Goal: Navigation & Orientation: Find specific page/section

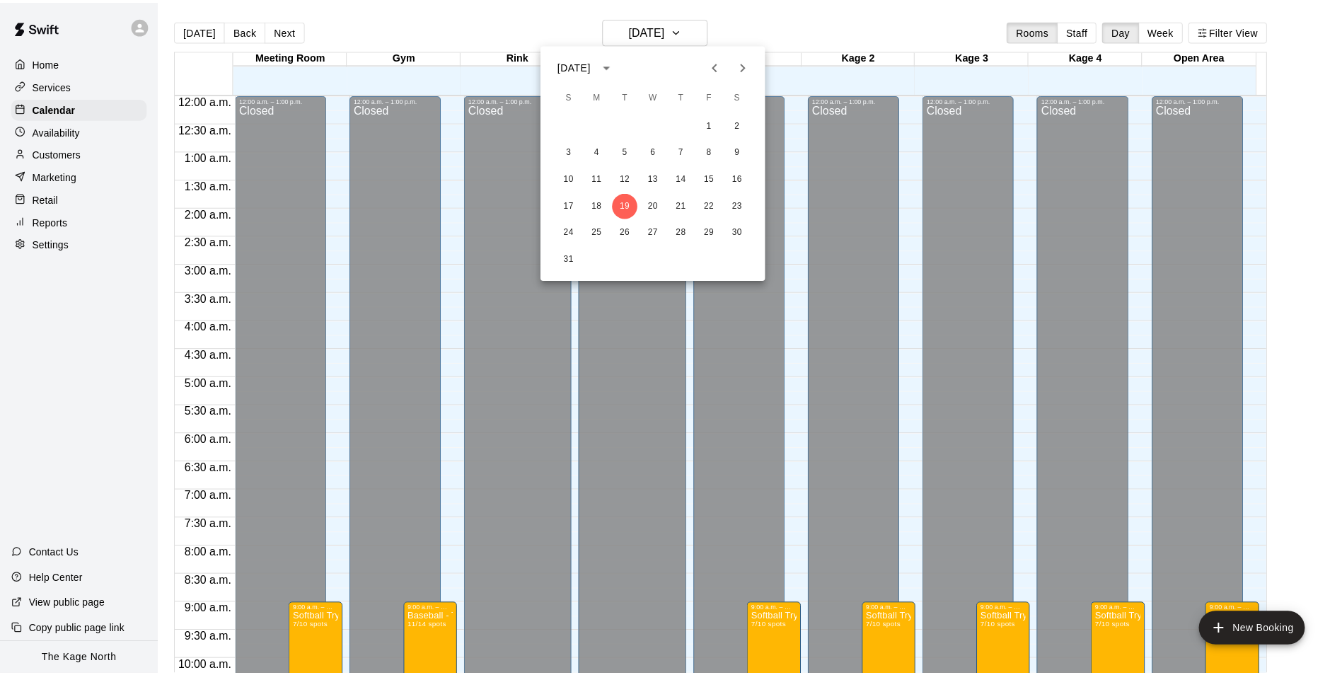
scroll to position [719, 0]
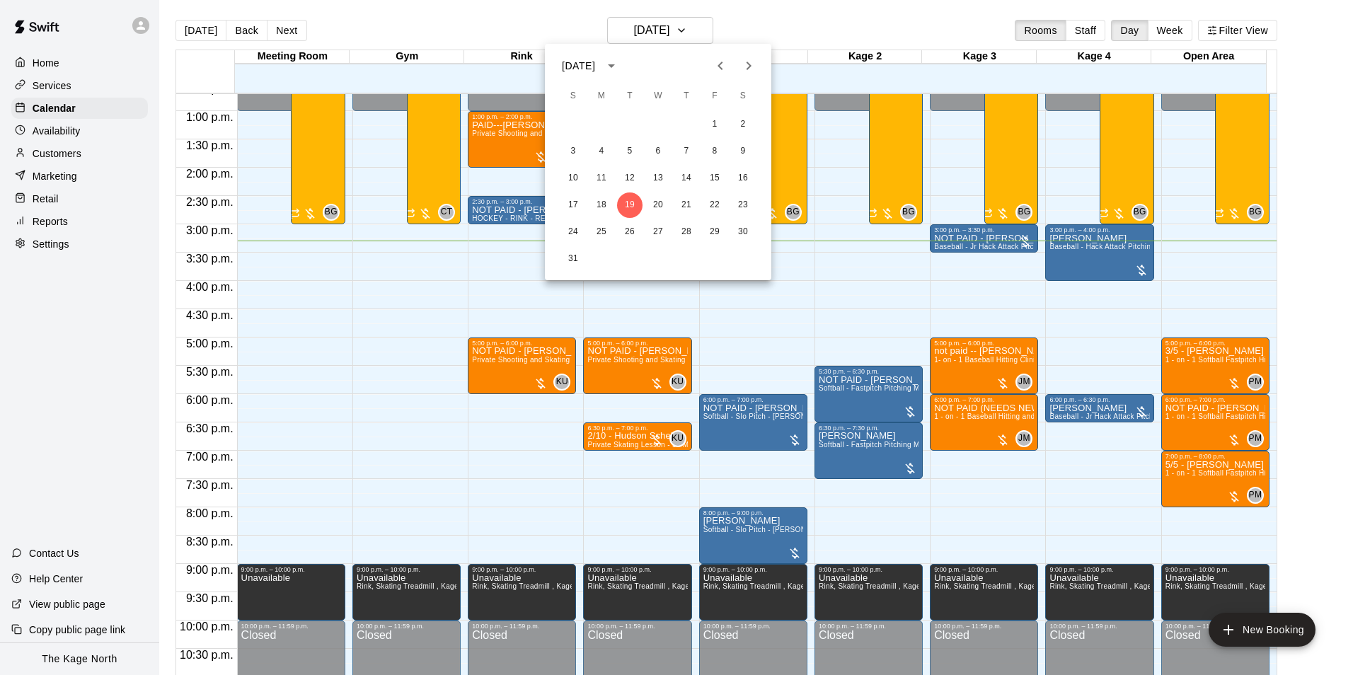
click at [810, 33] on div at bounding box center [676, 337] width 1353 height 675
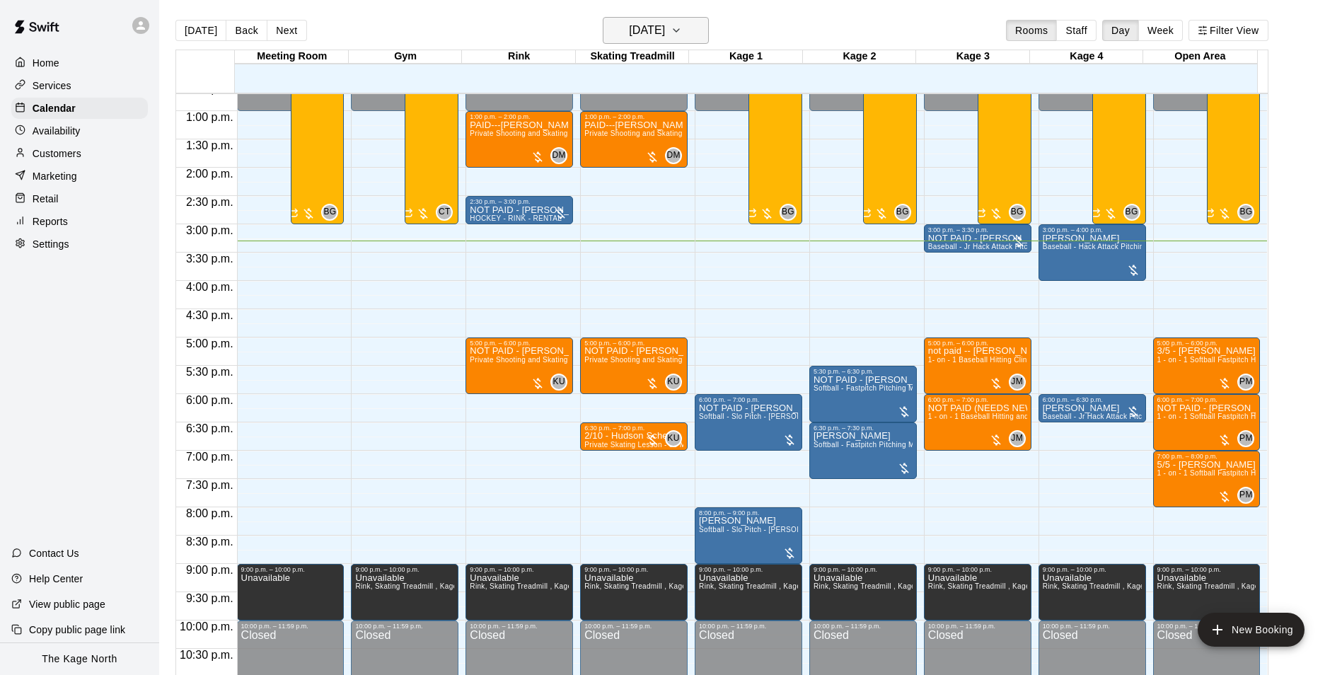
click at [663, 30] on h6 "[DATE]" at bounding box center [647, 31] width 36 height 20
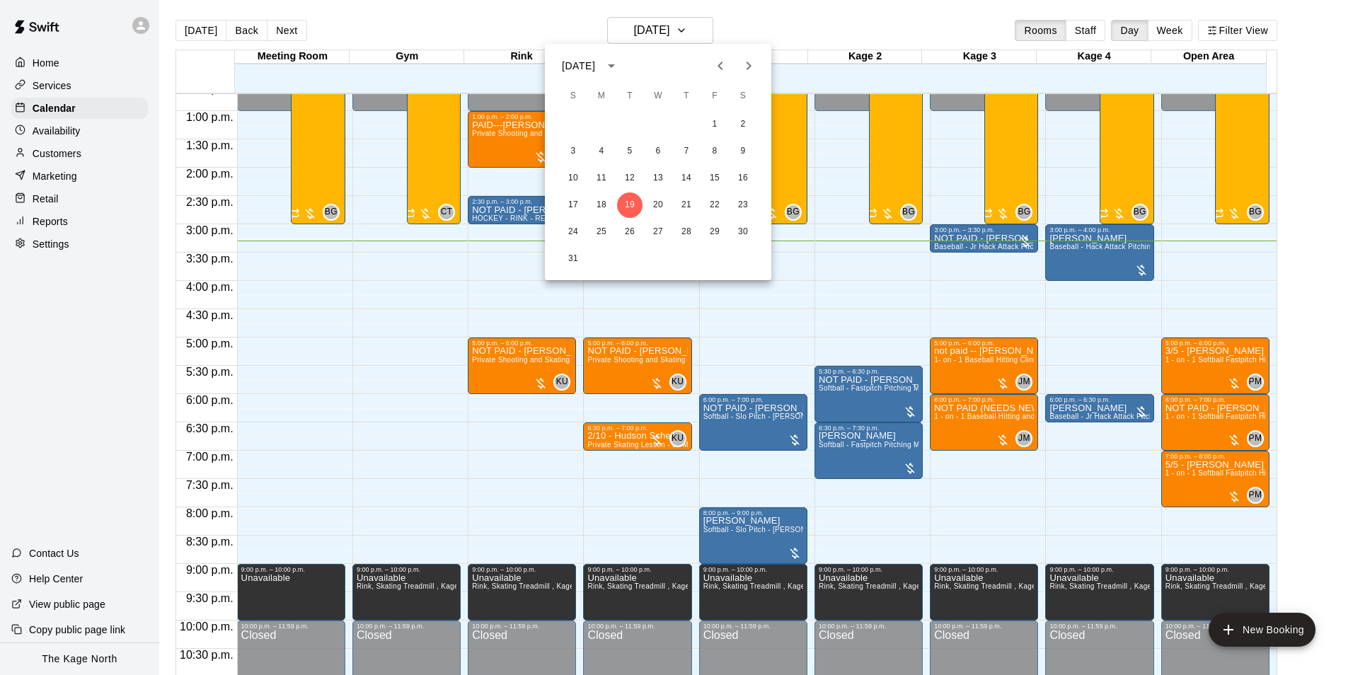
click at [778, 28] on div at bounding box center [676, 337] width 1353 height 675
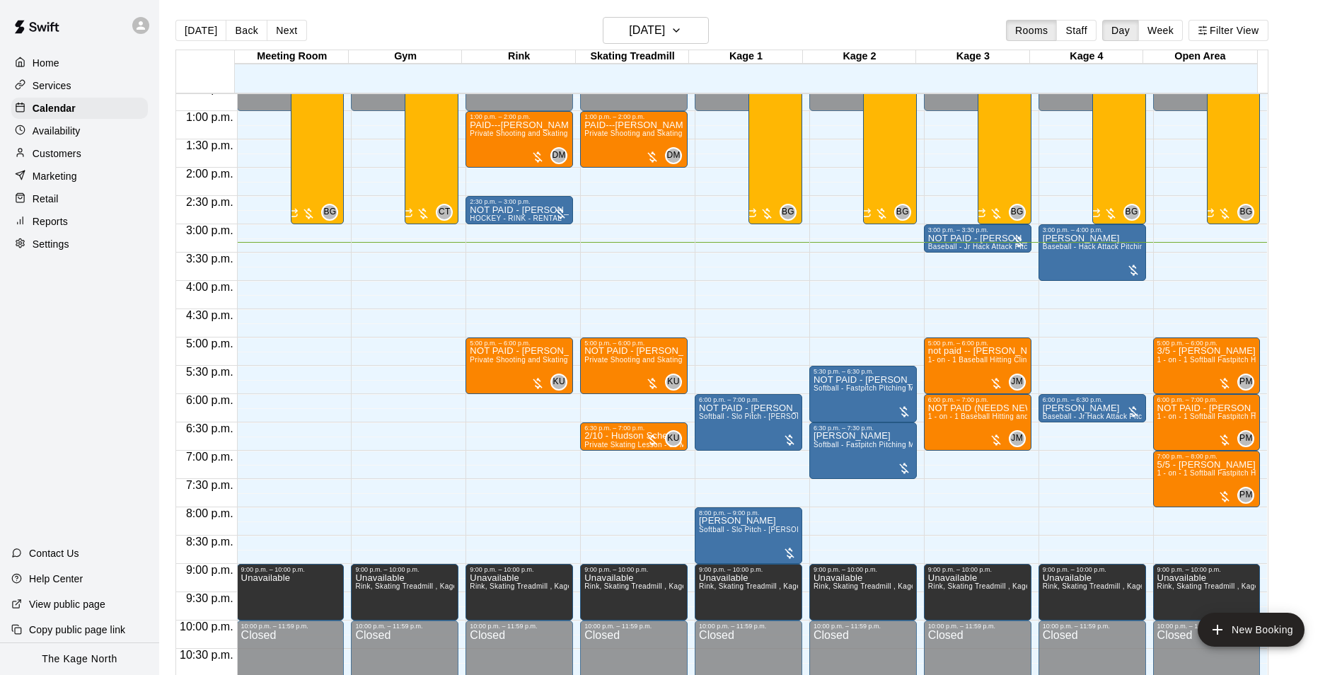
click at [65, 157] on p "Customers" at bounding box center [57, 153] width 49 height 14
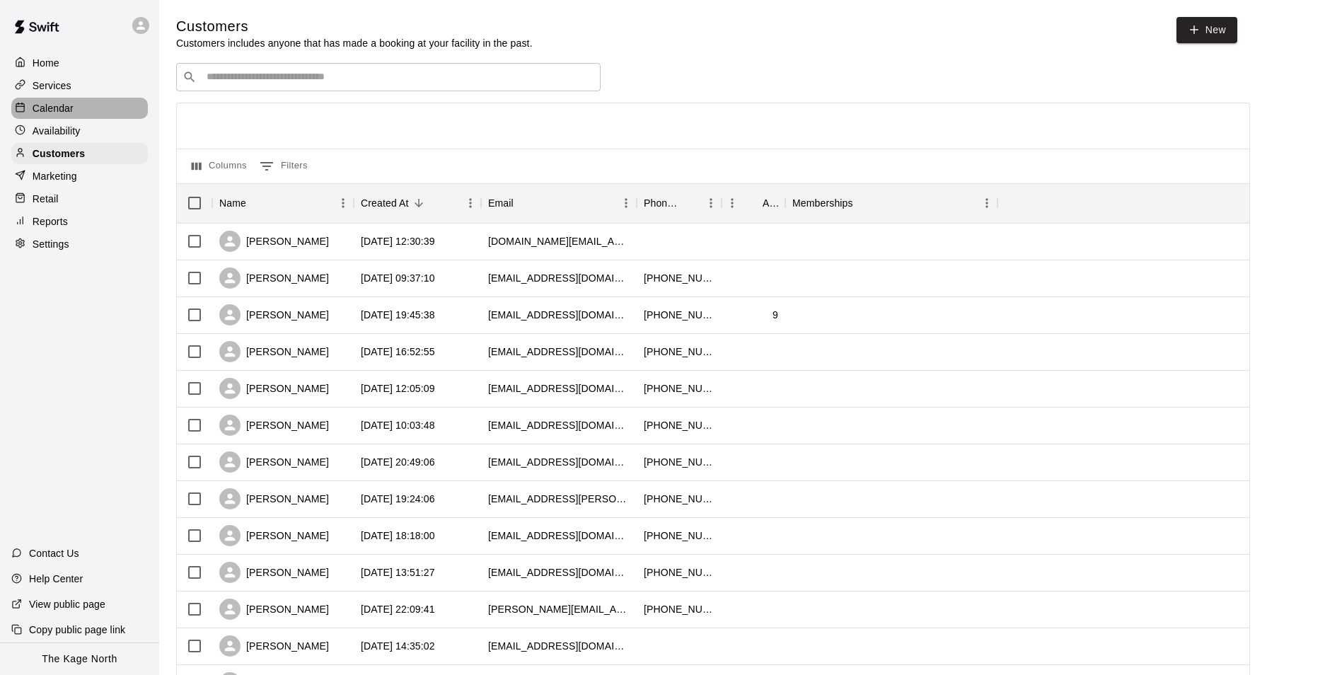
click at [62, 111] on p "Calendar" at bounding box center [53, 108] width 41 height 14
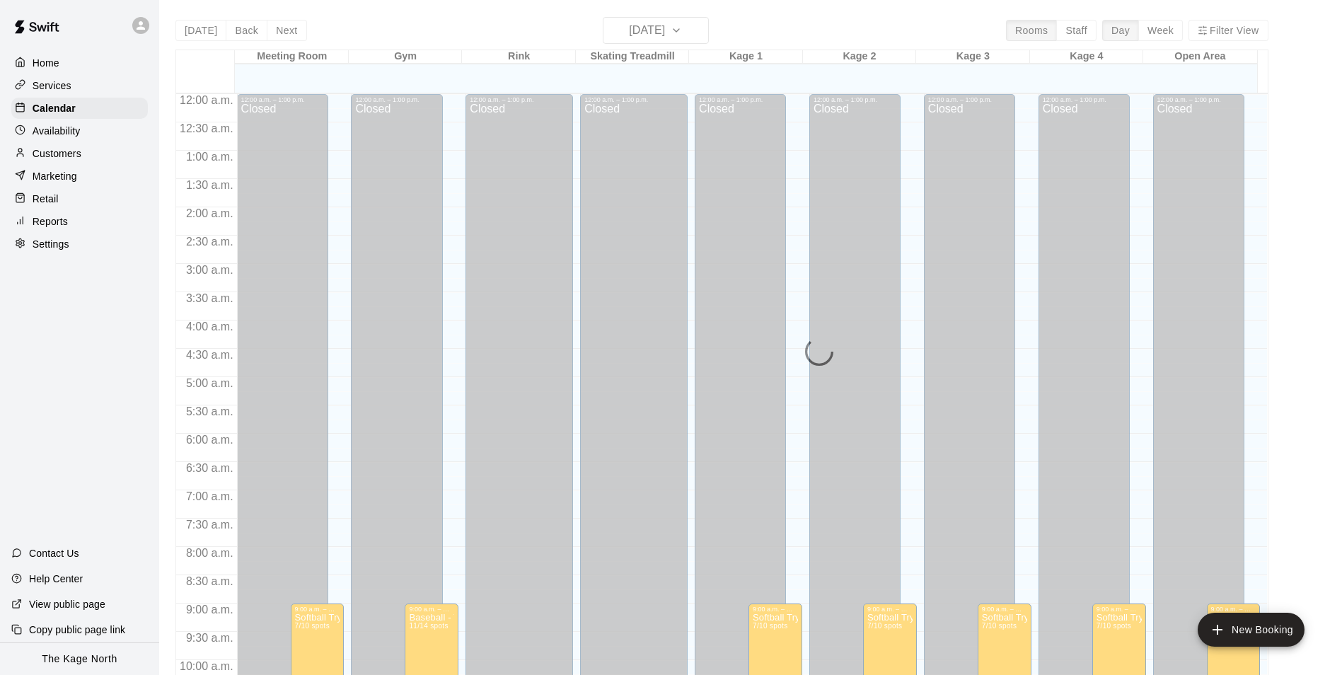
scroll to position [719, 0]
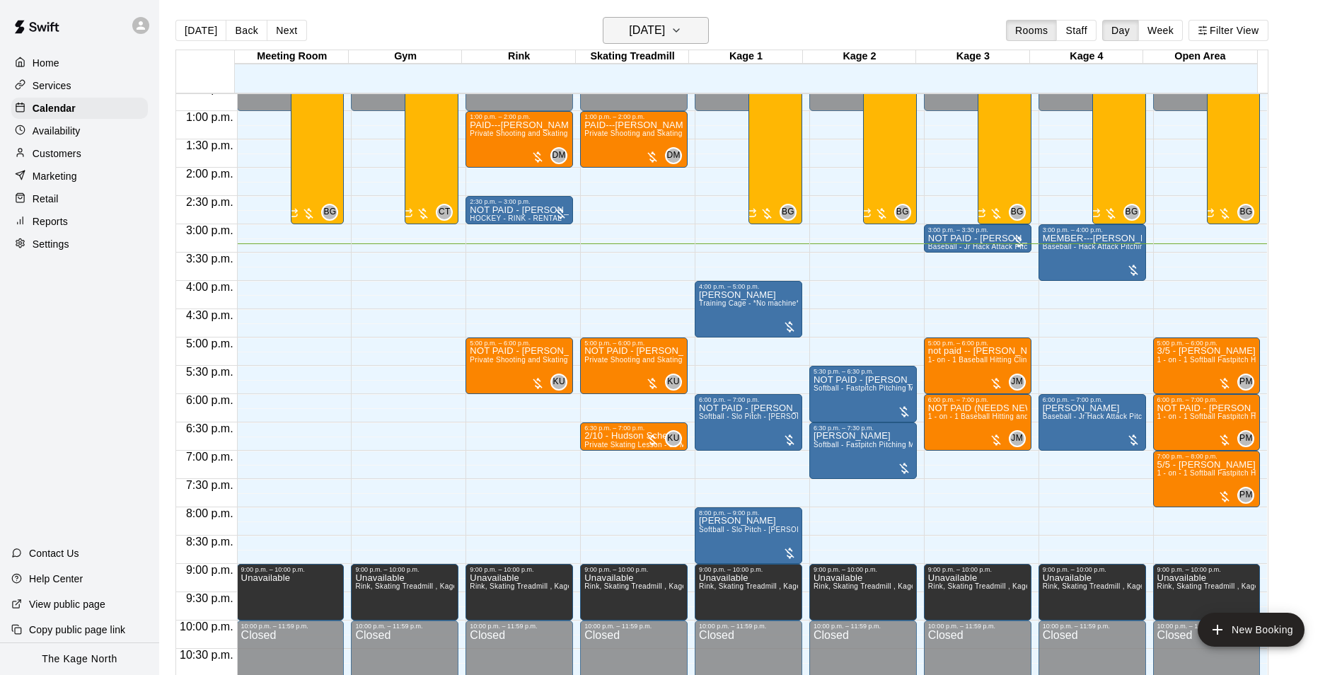
click at [665, 23] on h6 "[DATE]" at bounding box center [647, 31] width 36 height 20
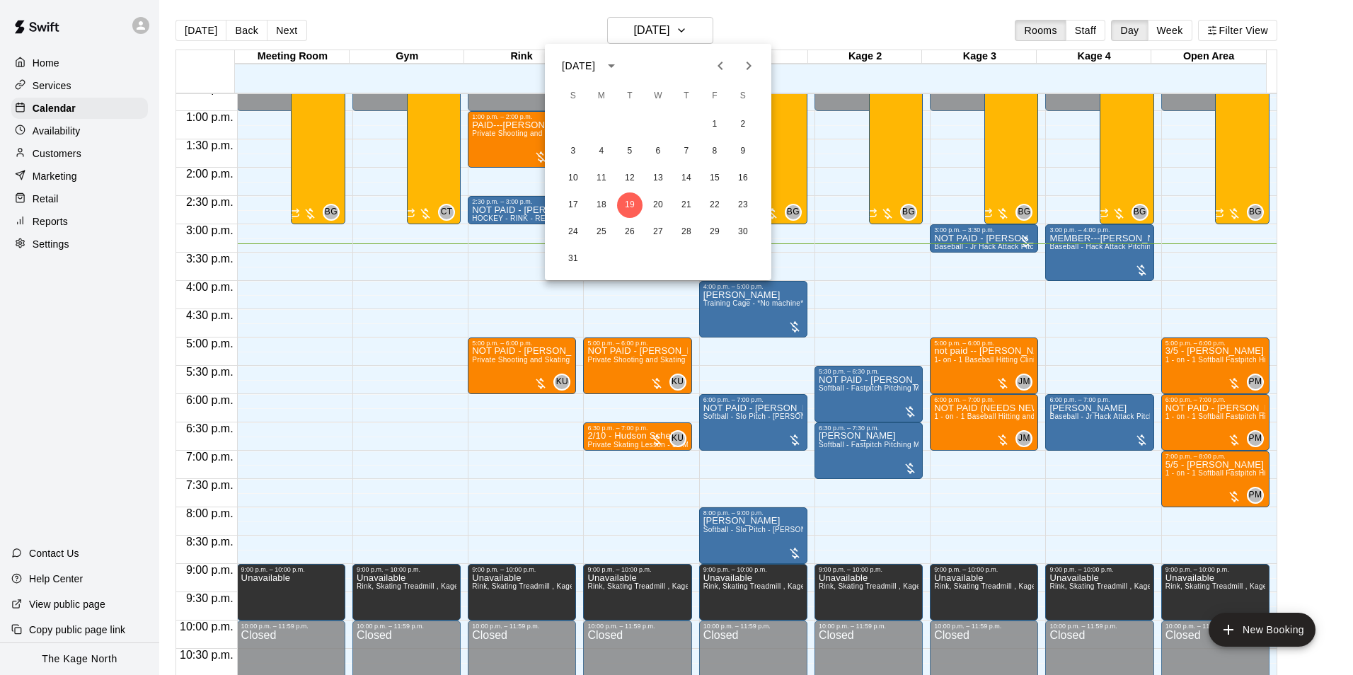
click at [456, 28] on div at bounding box center [676, 337] width 1353 height 675
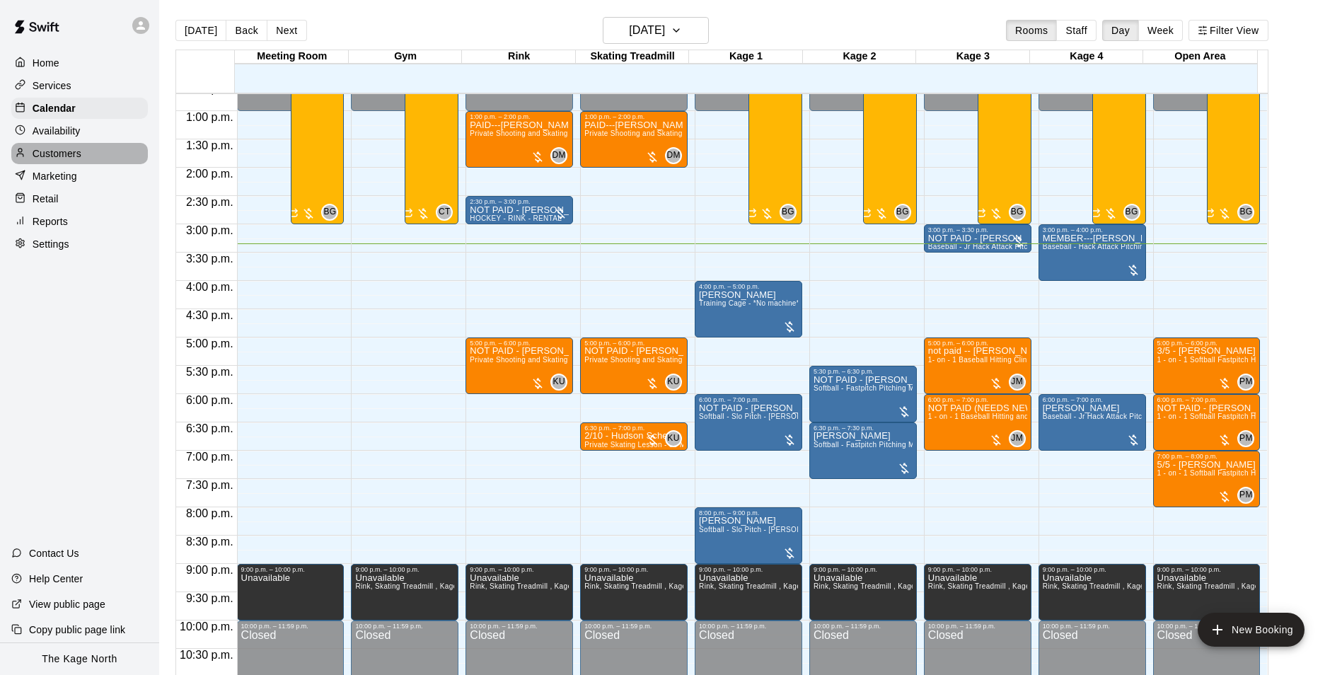
click at [62, 159] on p "Customers" at bounding box center [57, 153] width 49 height 14
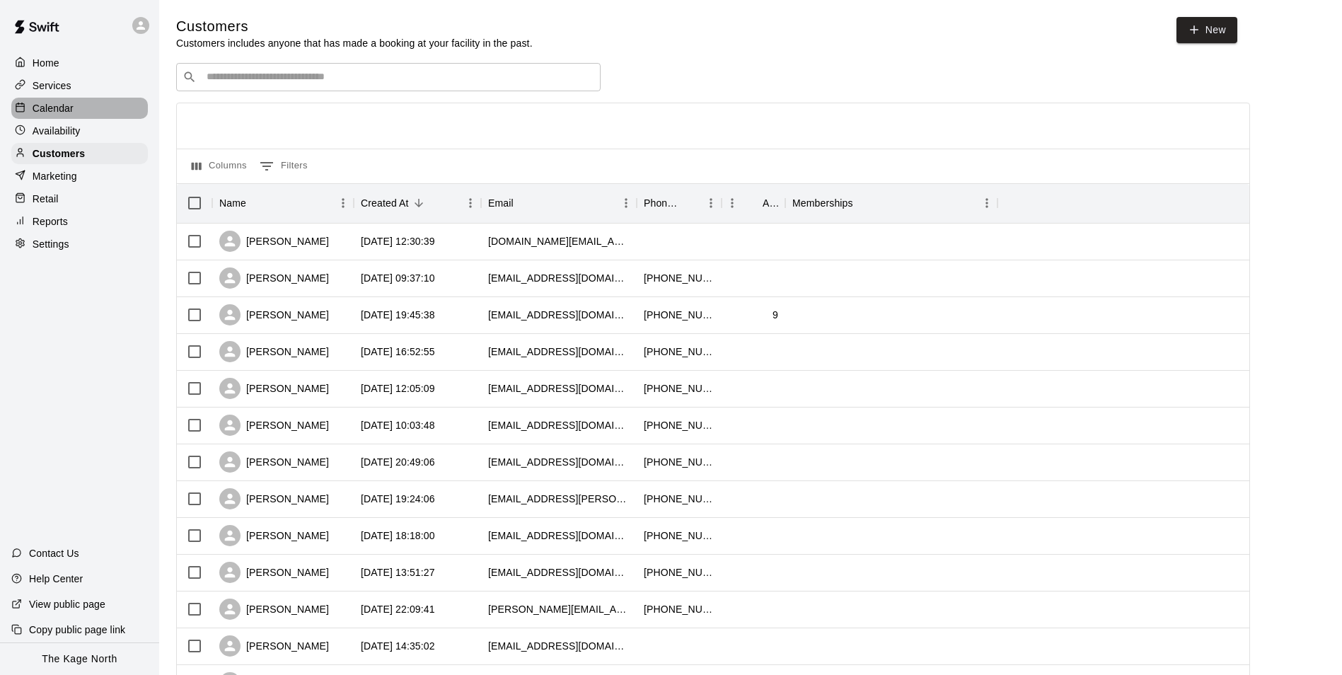
click at [42, 102] on div "Calendar" at bounding box center [79, 108] width 137 height 21
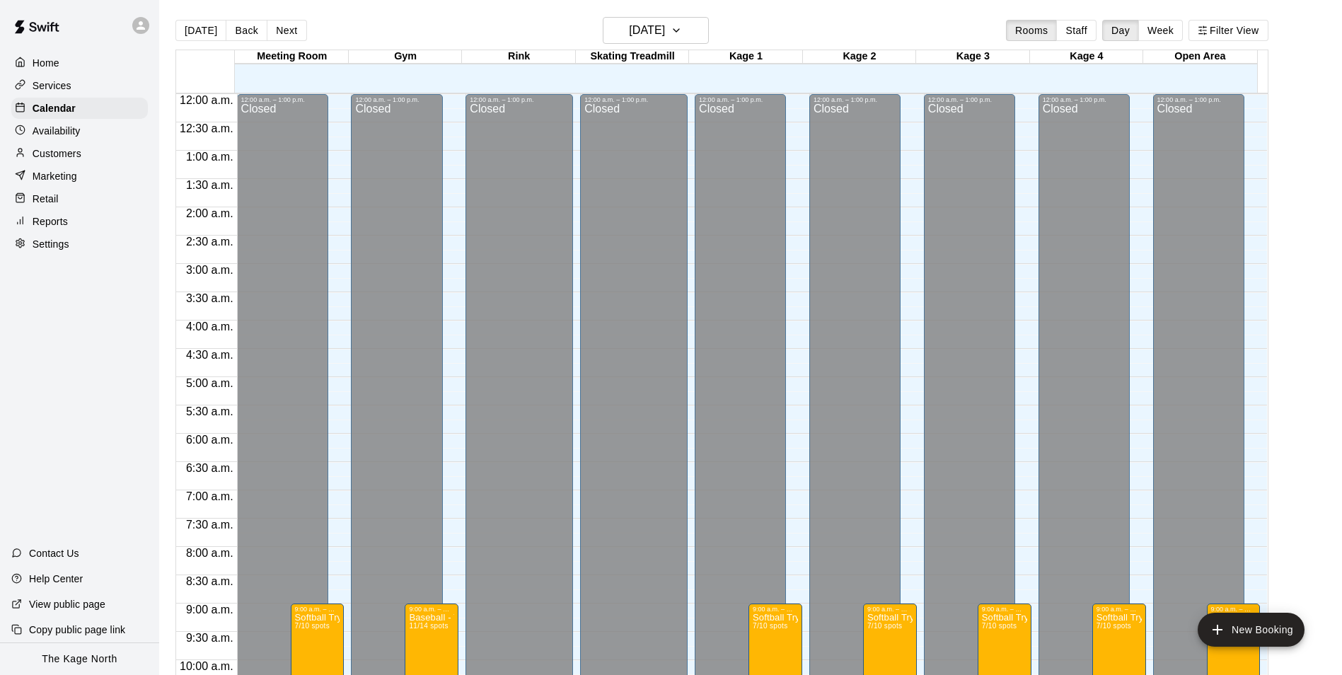
scroll to position [719, 0]
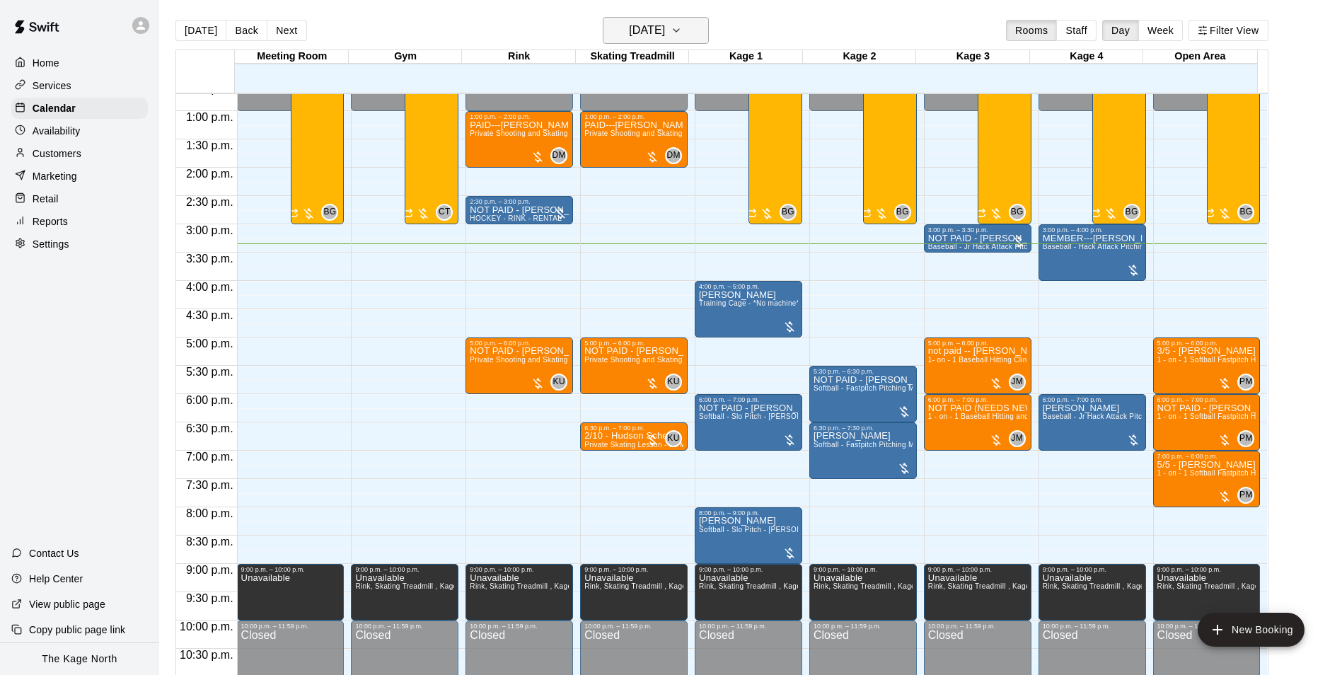
click at [665, 35] on h6 "[DATE]" at bounding box center [647, 31] width 36 height 20
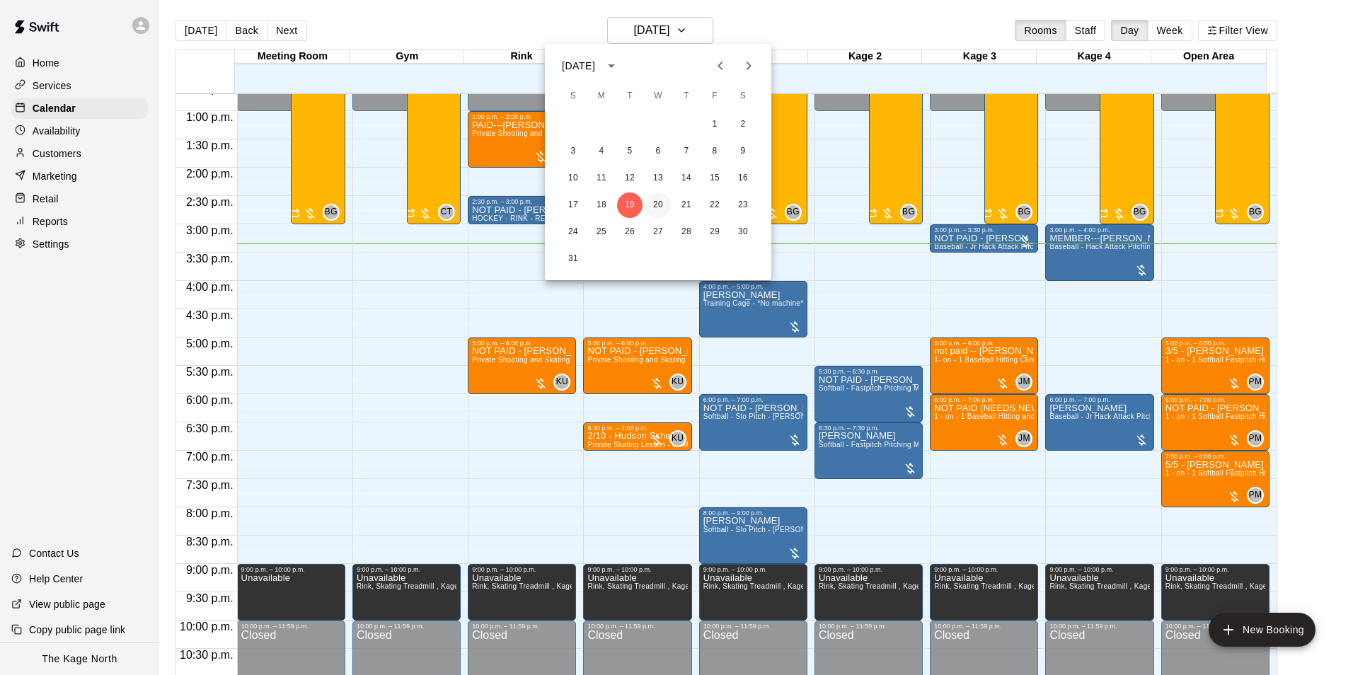
click at [655, 200] on button "20" at bounding box center [657, 204] width 25 height 25
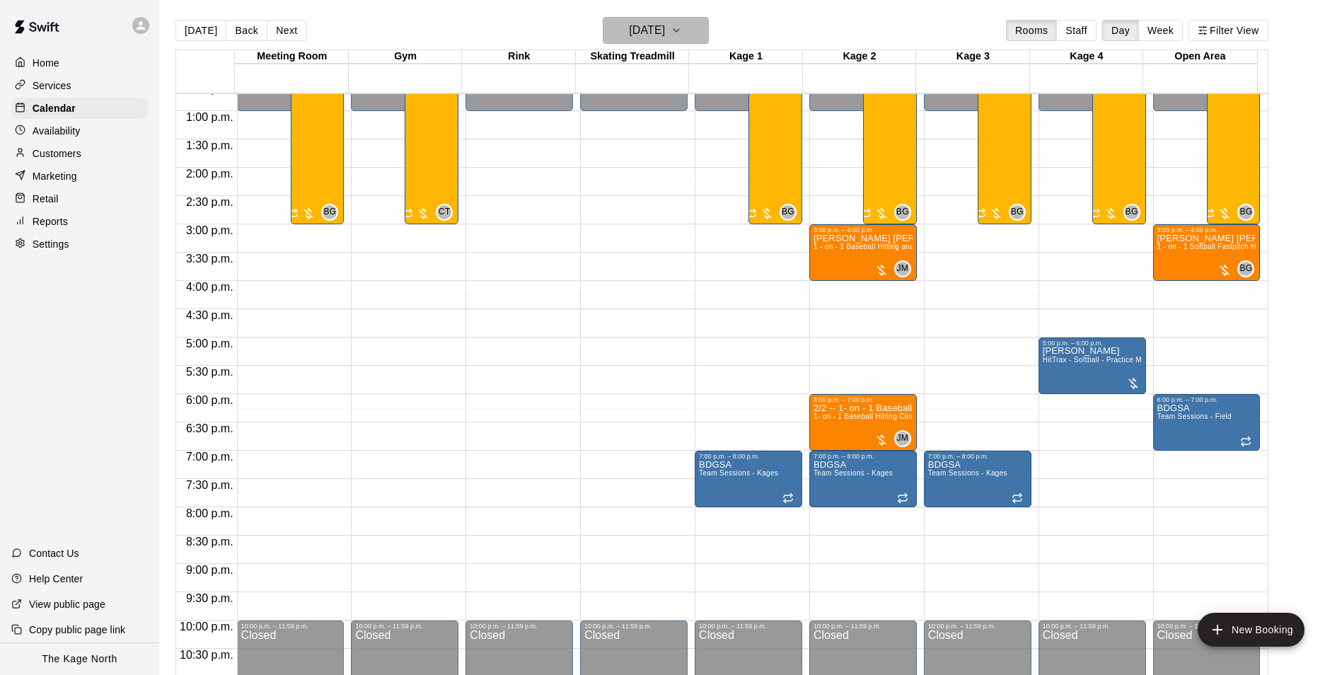
click at [665, 29] on h6 "[DATE]" at bounding box center [647, 31] width 36 height 20
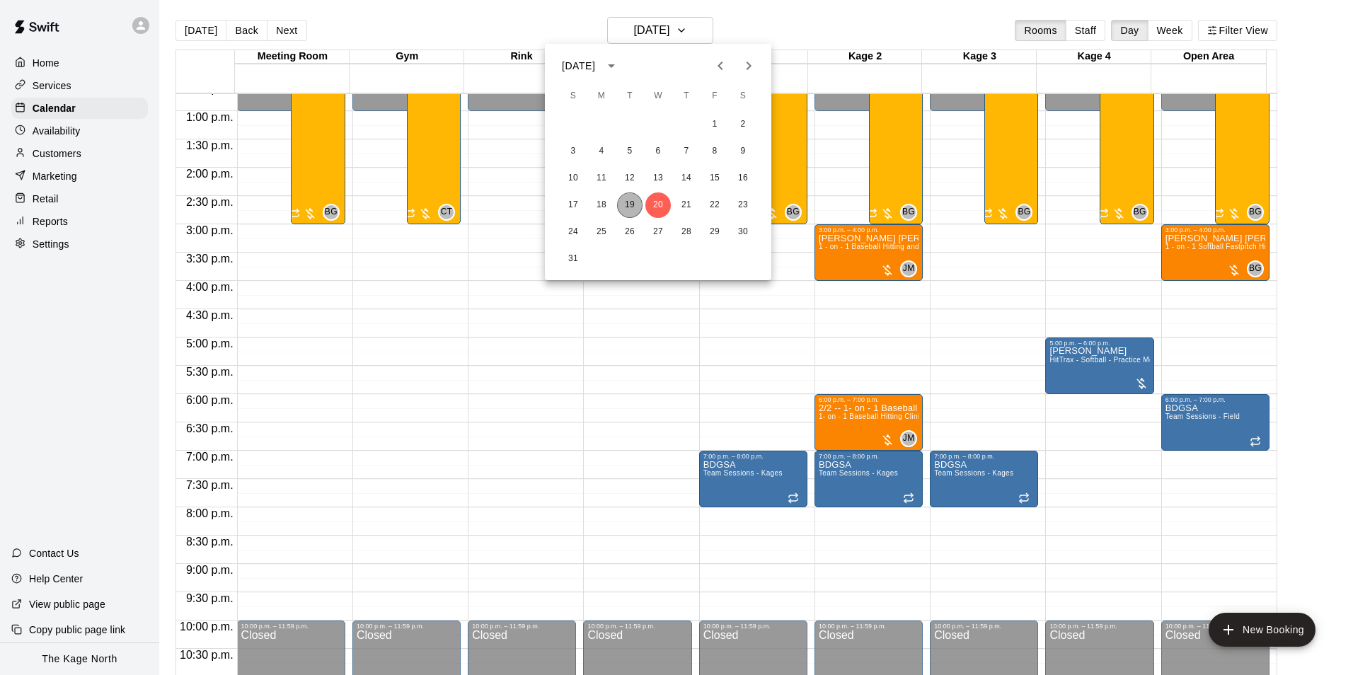
click at [624, 205] on button "19" at bounding box center [629, 204] width 25 height 25
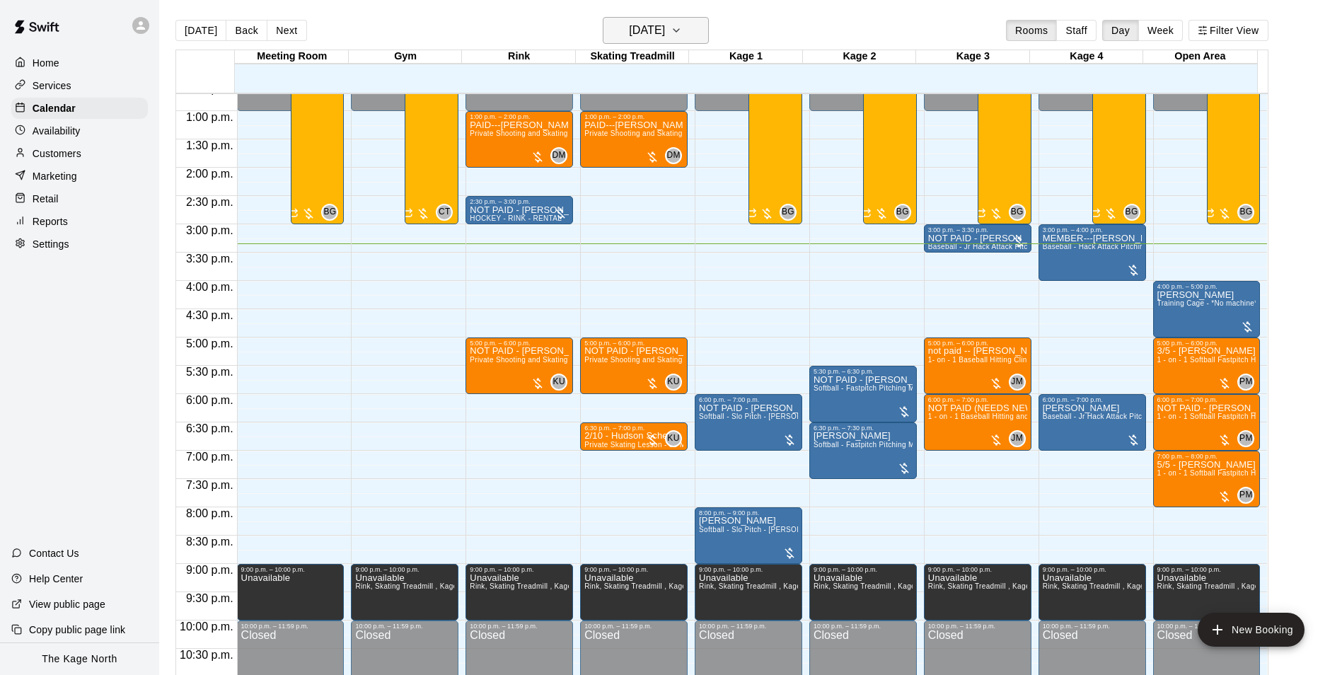
click at [664, 24] on h6 "[DATE]" at bounding box center [647, 31] width 36 height 20
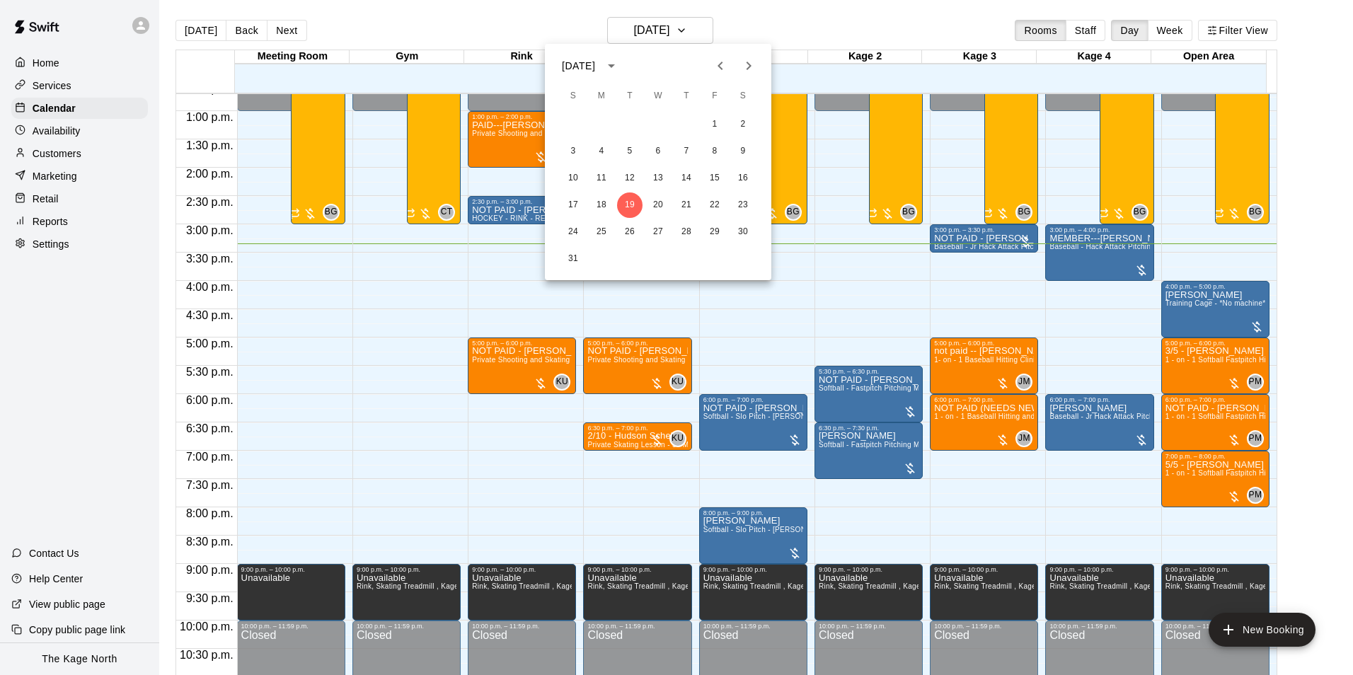
click at [794, 16] on div at bounding box center [676, 337] width 1353 height 675
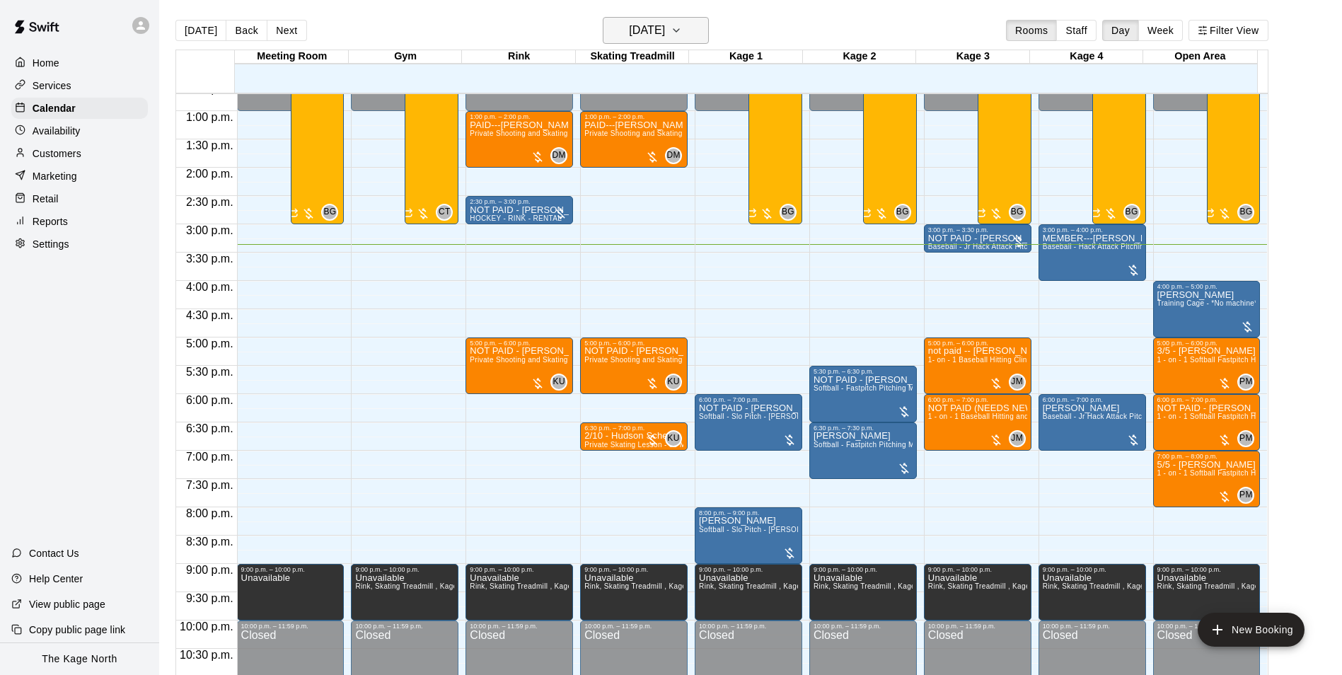
click at [695, 35] on button "[DATE]" at bounding box center [656, 30] width 106 height 27
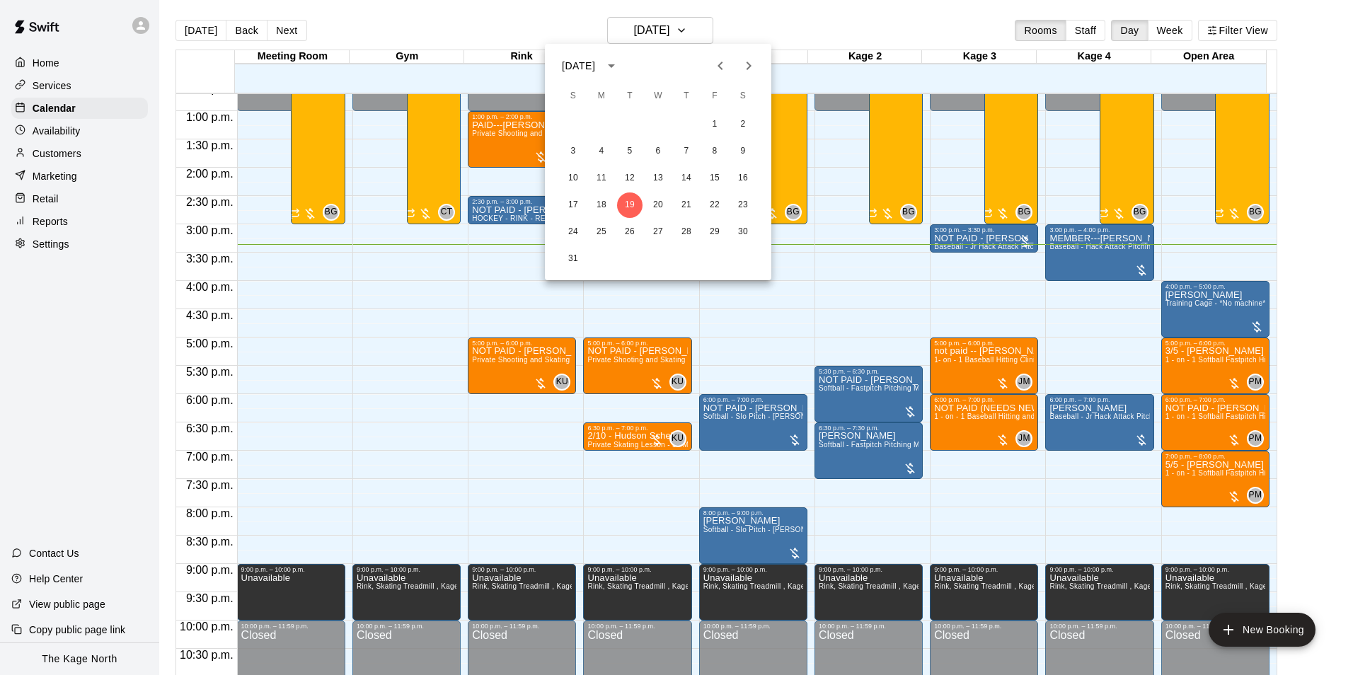
click at [783, 23] on div at bounding box center [676, 337] width 1353 height 675
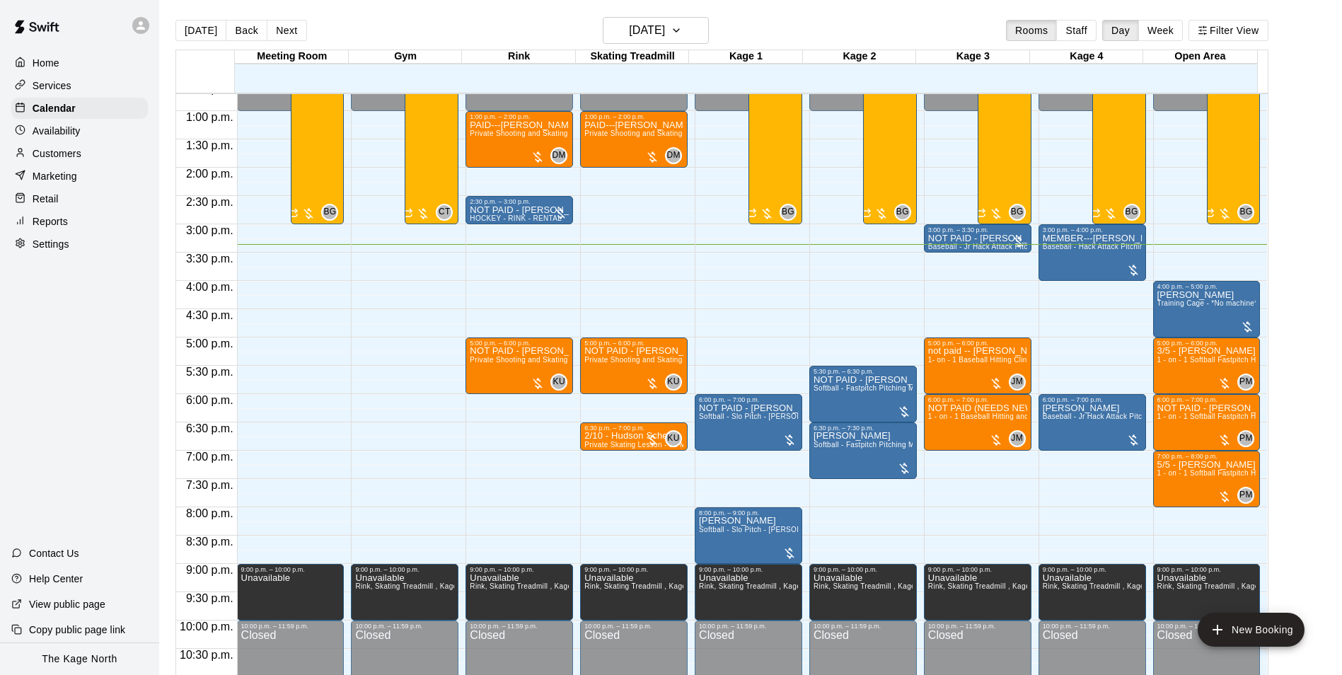
click at [456, 25] on div "[DATE] Back [DATE][DATE] Rooms Staff Day Week Filter View" at bounding box center [722, 33] width 1093 height 33
click at [861, 27] on div "[DATE] Back [DATE][DATE] Rooms Staff Day Week Filter View" at bounding box center [722, 33] width 1093 height 33
click at [827, 35] on div "[DATE] Back [DATE][DATE] Rooms Staff Day Week Filter View" at bounding box center [722, 33] width 1093 height 33
